Goal: Task Accomplishment & Management: Manage account settings

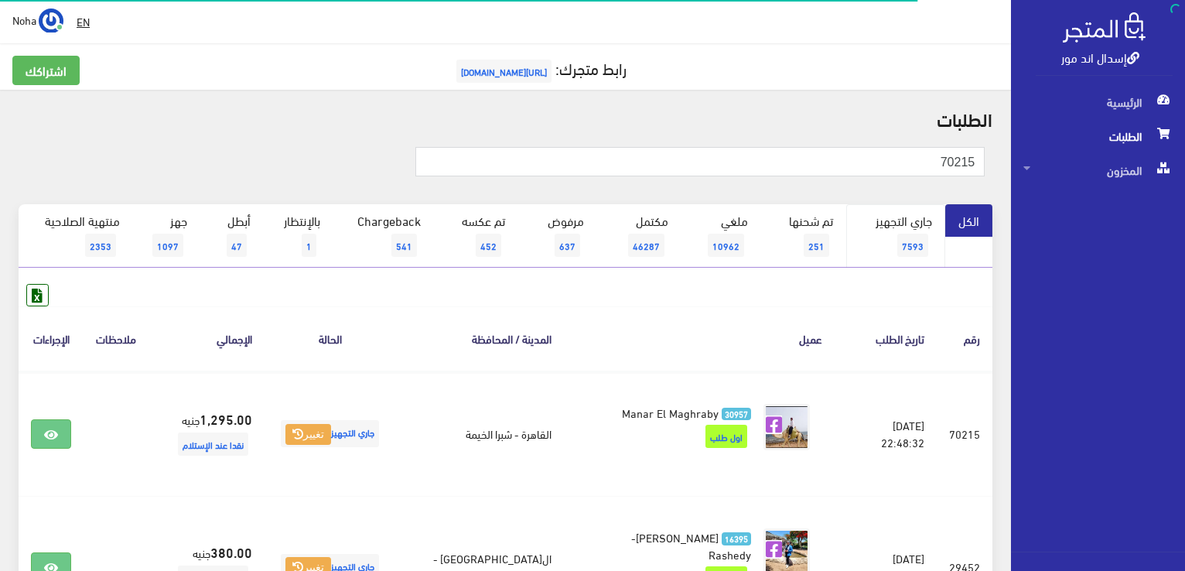
click at [902, 232] on link "جاري التجهيز 7593" at bounding box center [896, 235] width 100 height 63
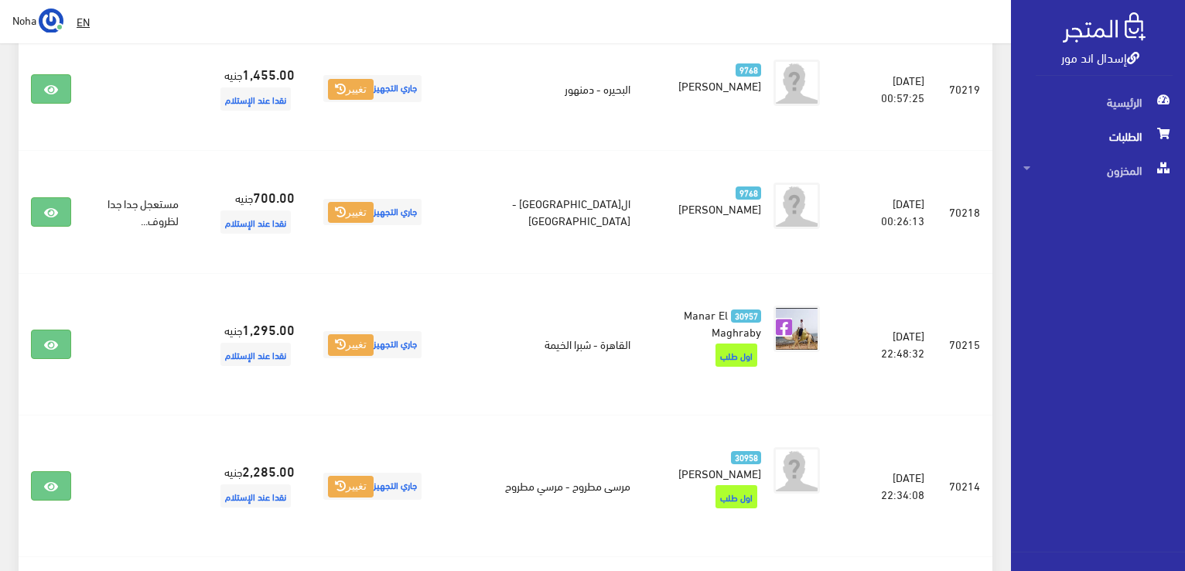
scroll to position [619, 0]
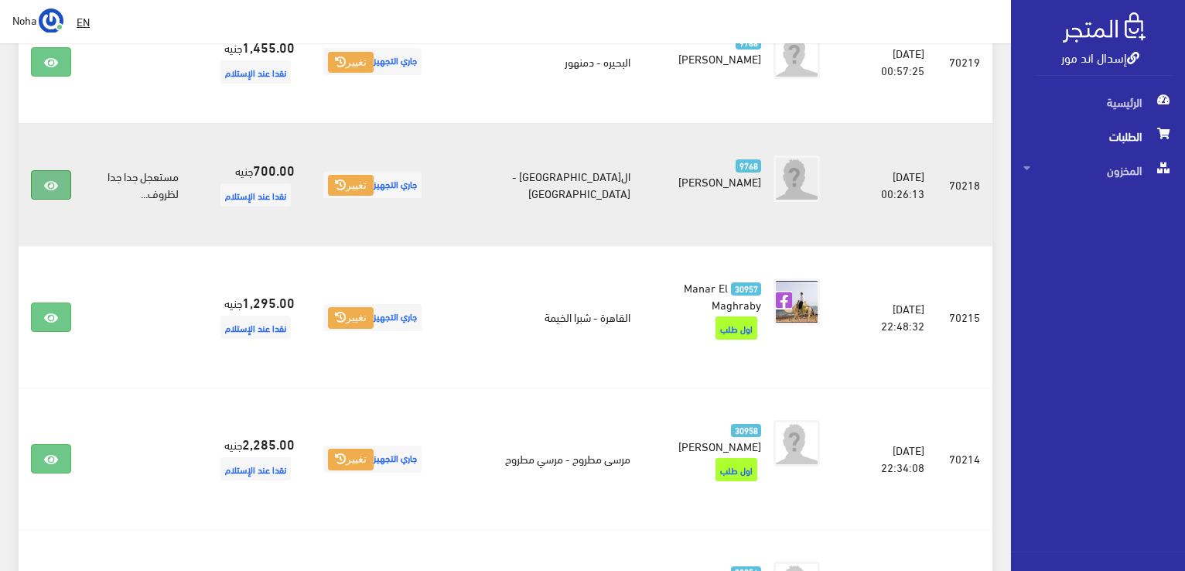
click at [48, 179] on icon at bounding box center [51, 185] width 14 height 12
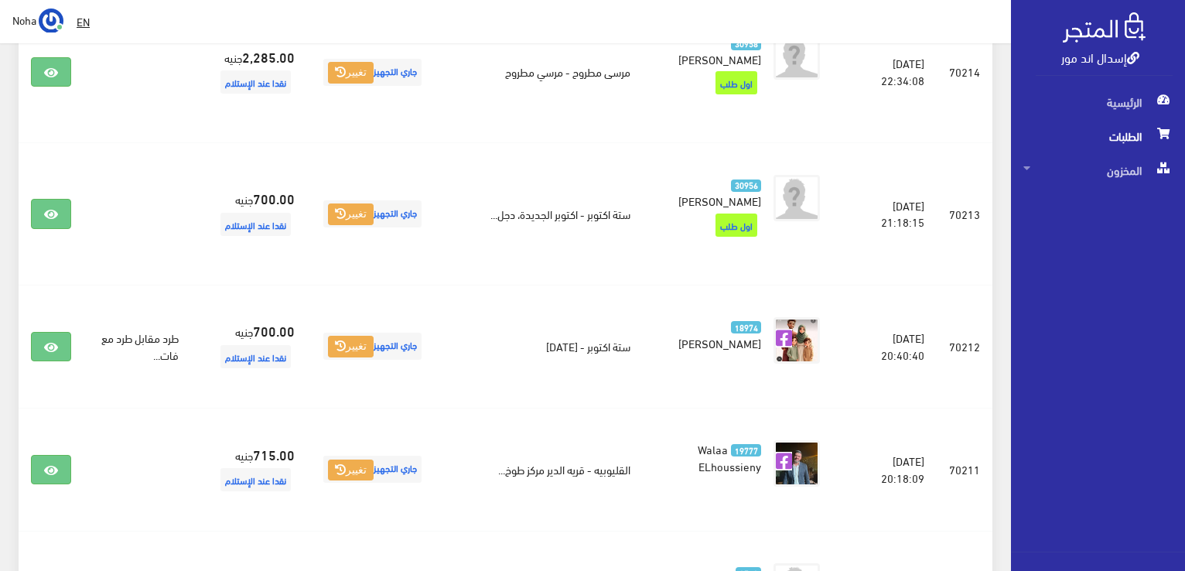
scroll to position [1160, 0]
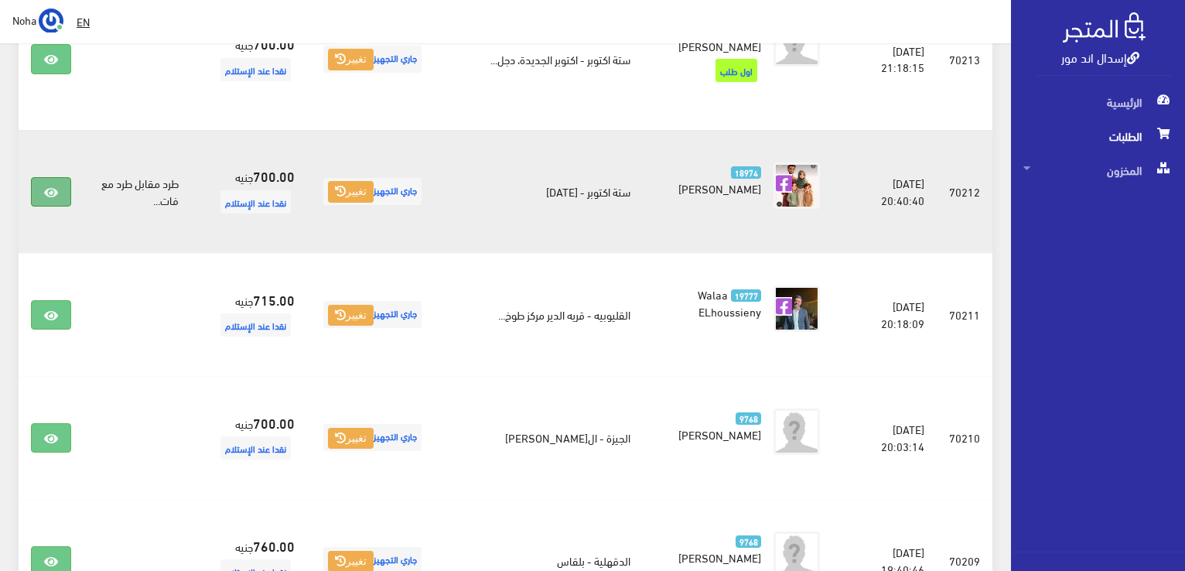
click at [56, 186] on icon at bounding box center [51, 192] width 14 height 12
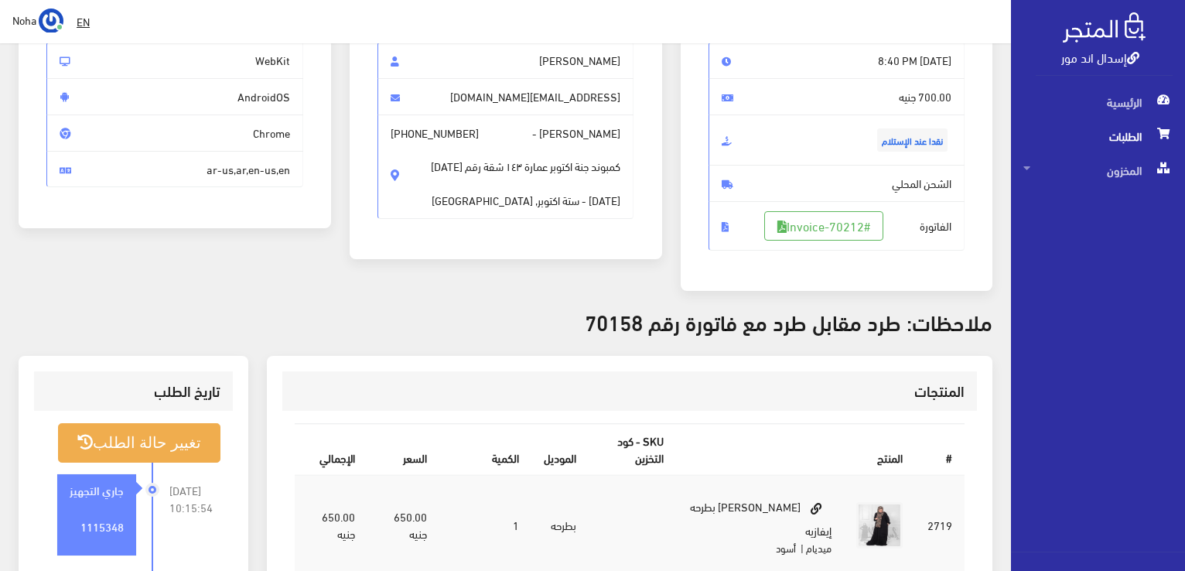
scroll to position [77, 0]
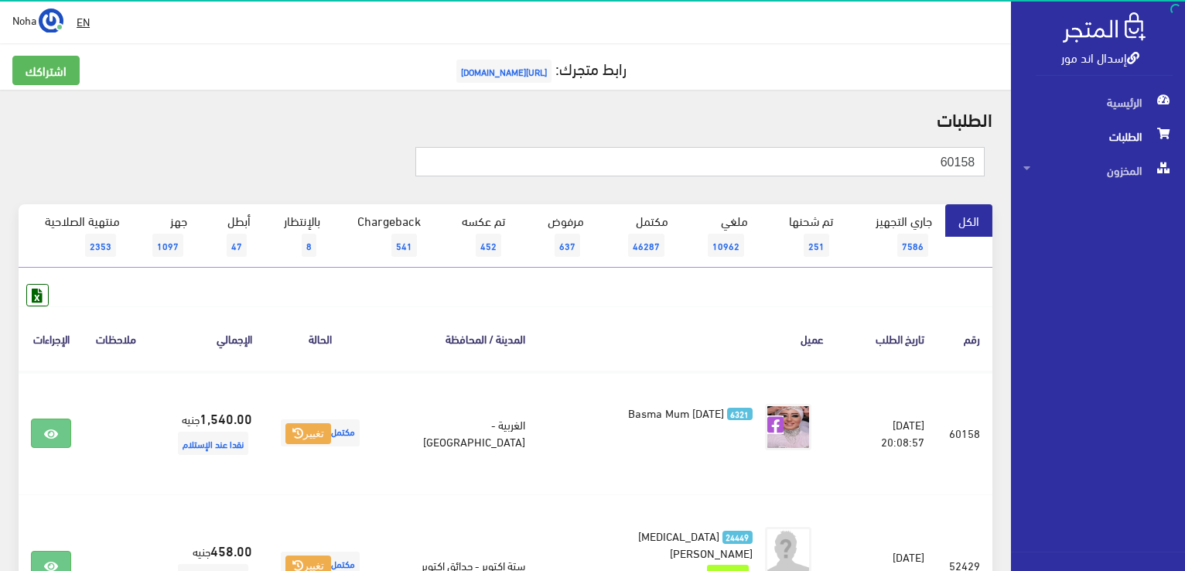
click at [909, 159] on input "60158" at bounding box center [699, 161] width 569 height 29
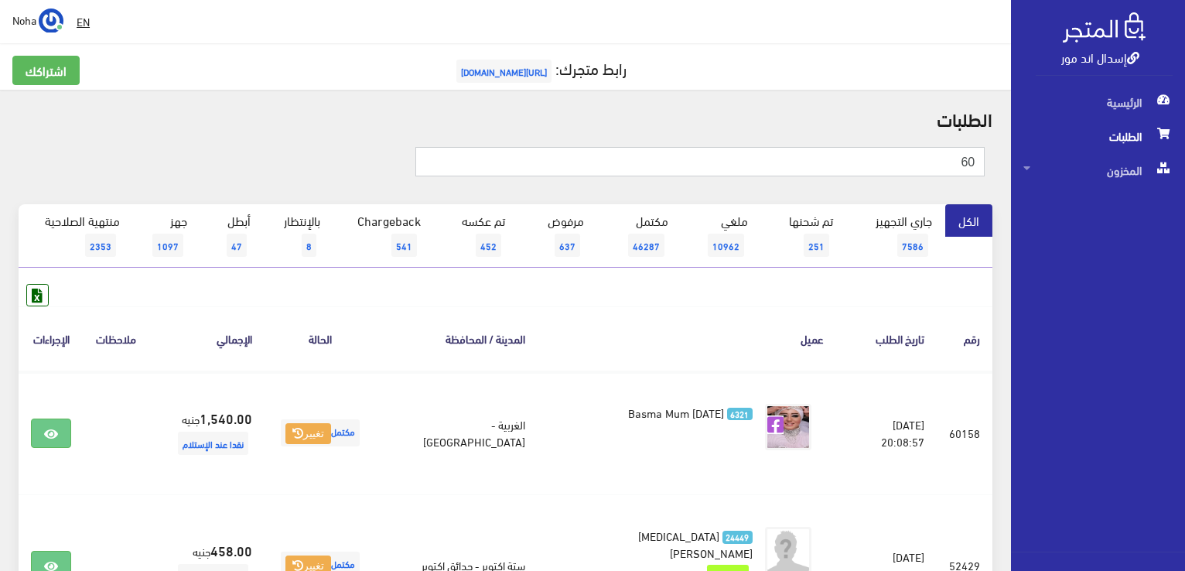
type input "6"
type input "70158"
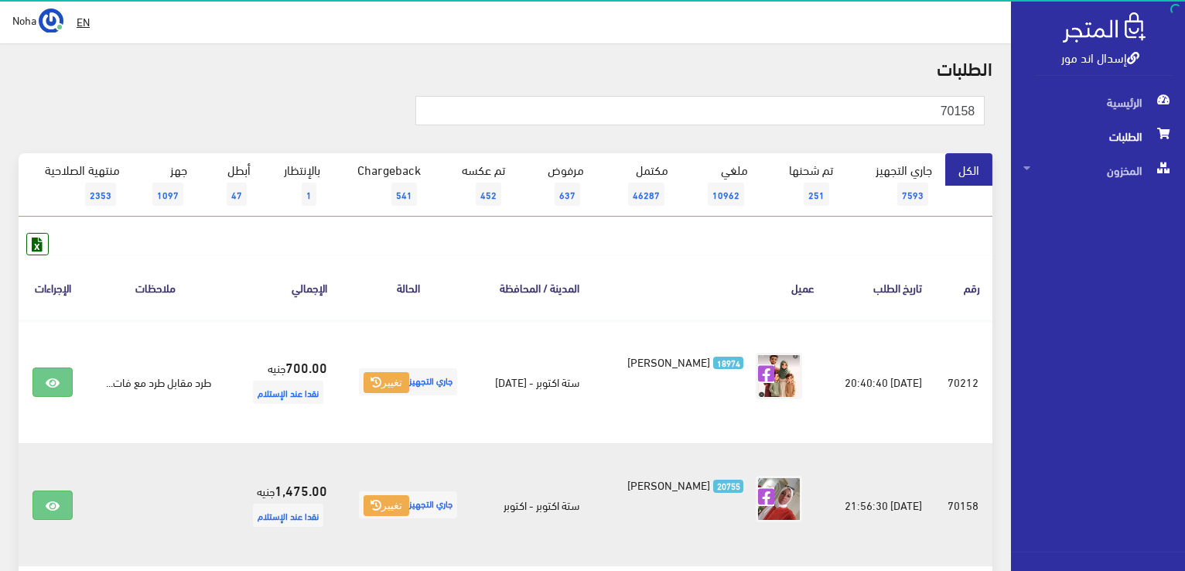
scroll to position [155, 0]
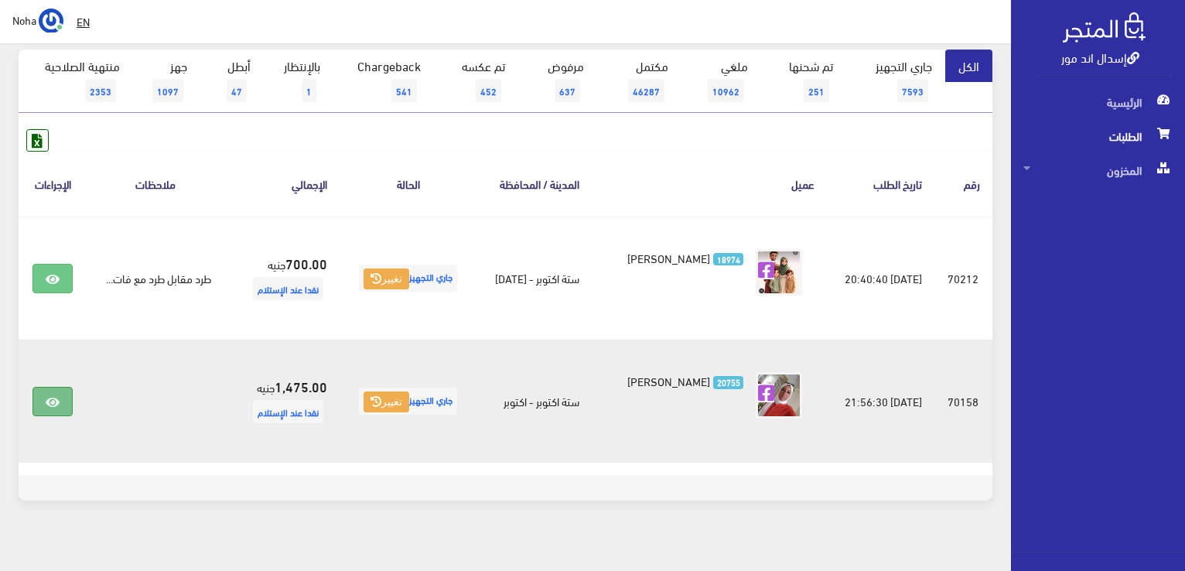
click at [53, 400] on icon at bounding box center [53, 402] width 14 height 12
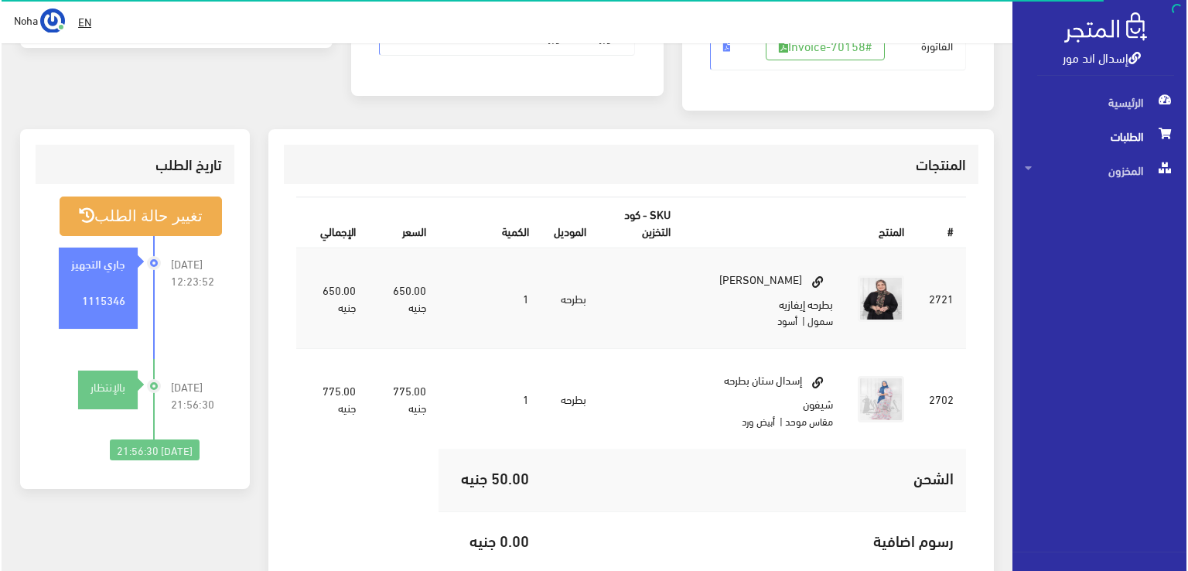
scroll to position [387, 0]
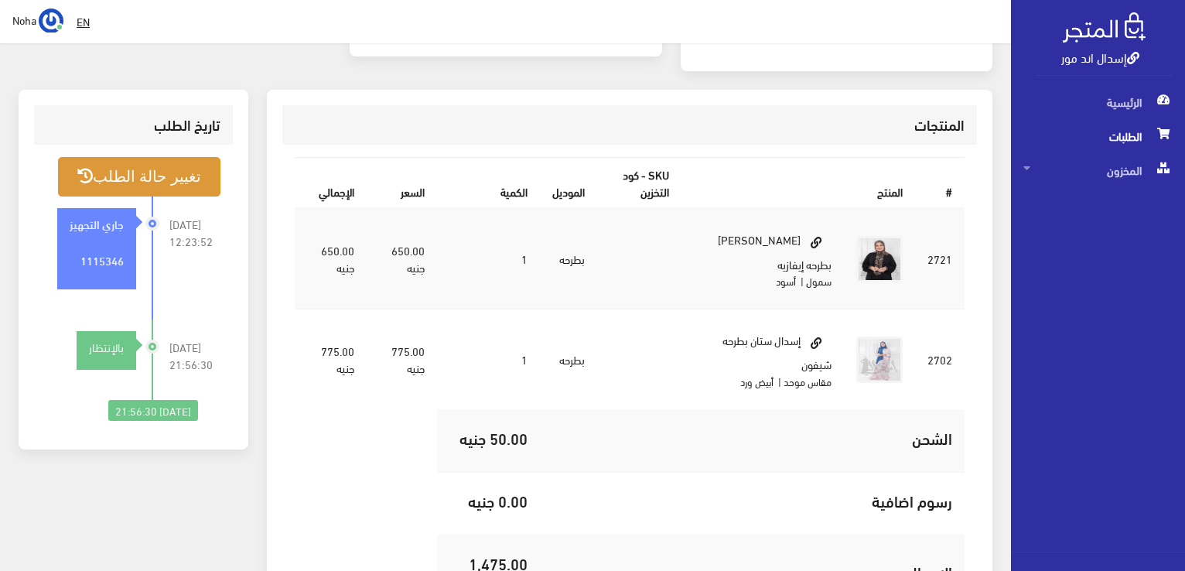
click at [158, 173] on button "تغيير حالة الطلب" at bounding box center [139, 176] width 162 height 39
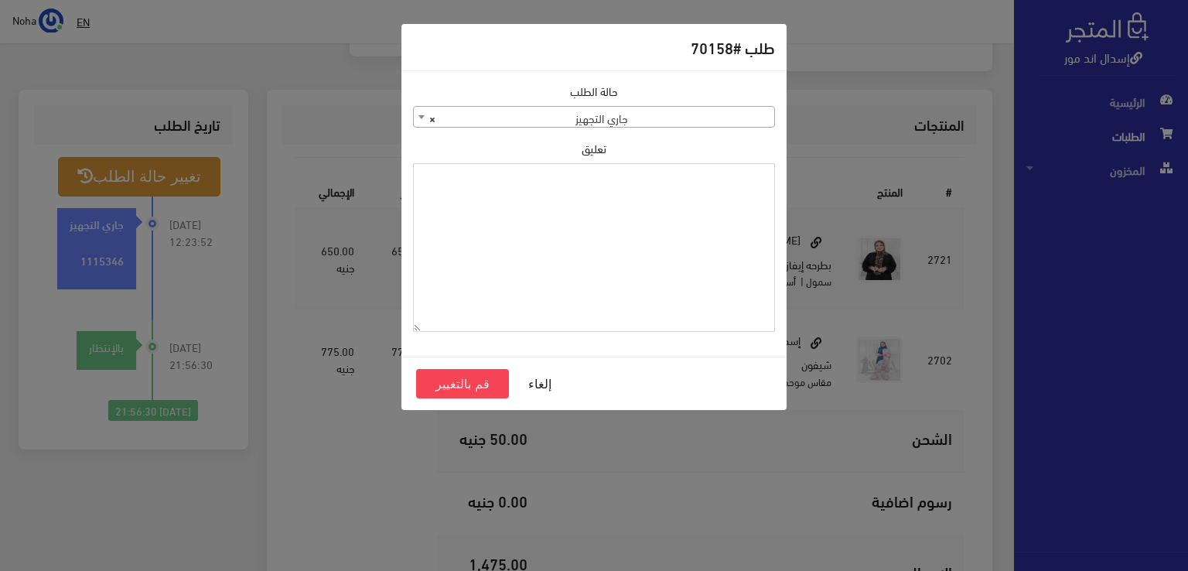
click at [749, 186] on textarea "تعليق" at bounding box center [594, 247] width 362 height 169
type textarea "تبديل مقاس ب اوردر 70212 ايفازية اسود"
click at [461, 384] on button "قم بالتغيير" at bounding box center [462, 383] width 93 height 29
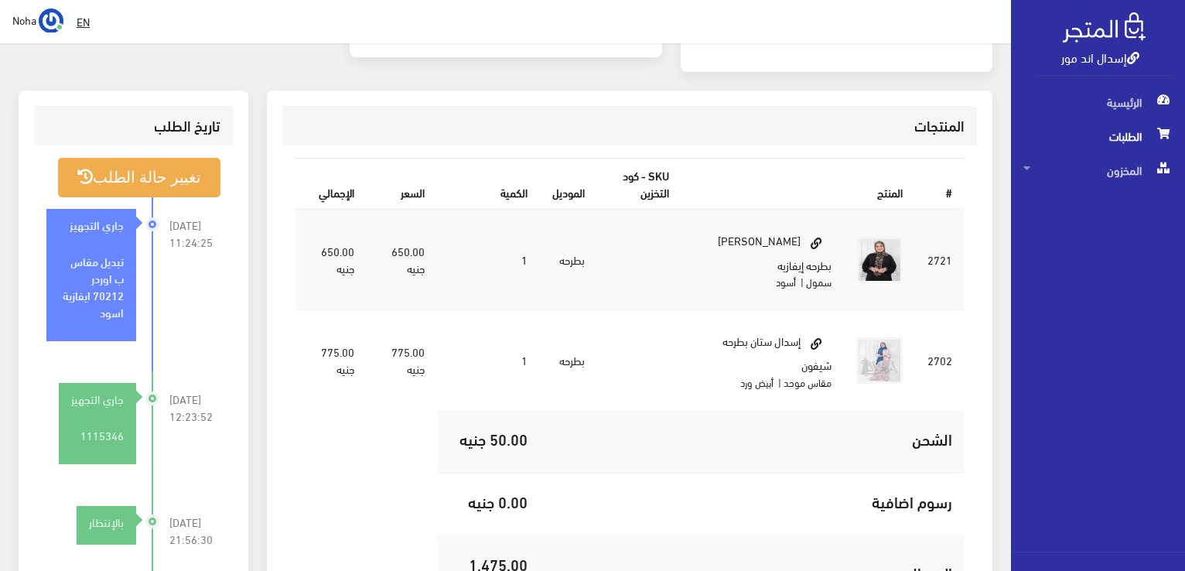
scroll to position [387, 0]
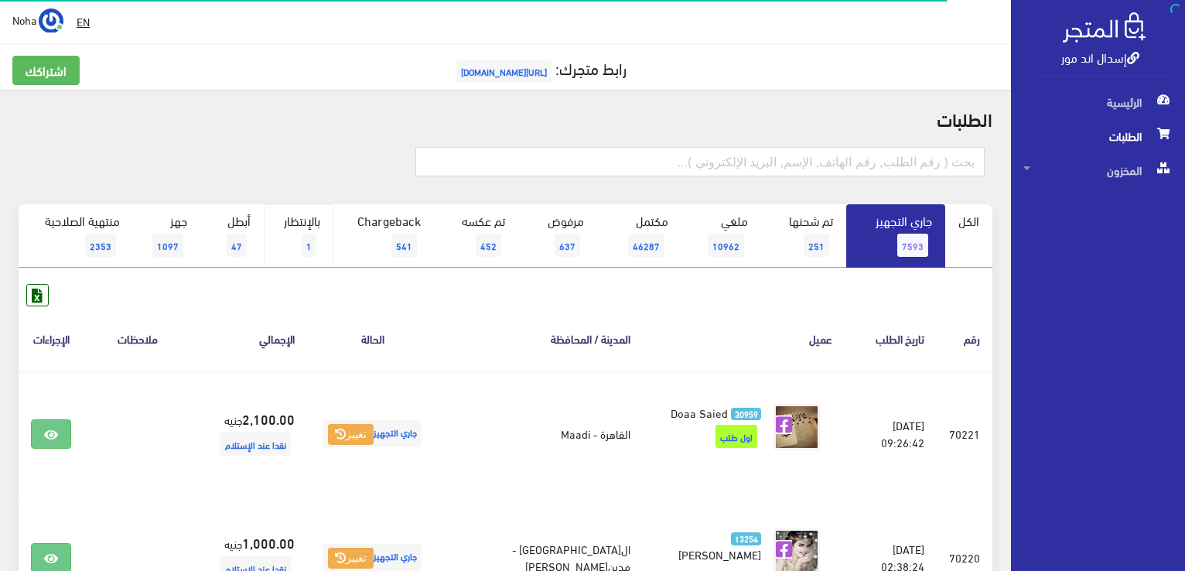
click at [317, 232] on link "بالإنتظار 1" at bounding box center [299, 235] width 70 height 63
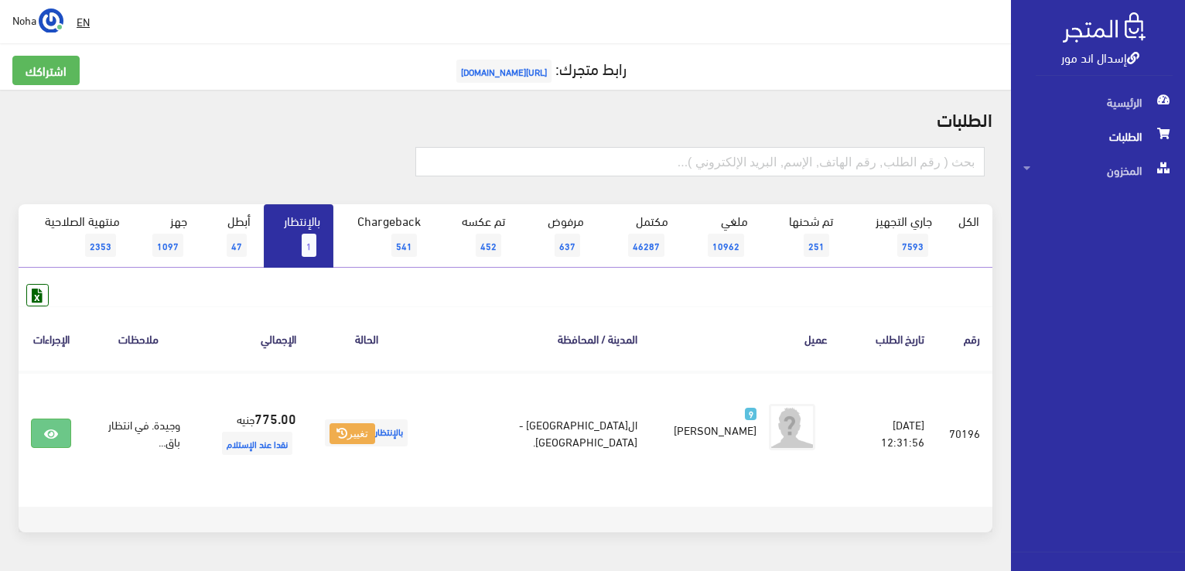
click at [317, 232] on link "بالإنتظار 1" at bounding box center [299, 235] width 70 height 63
